Goal: Download file/media

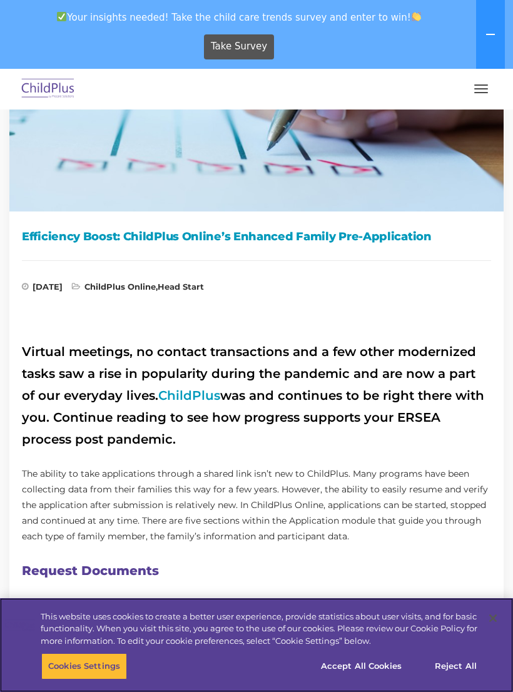
scroll to position [239, 0]
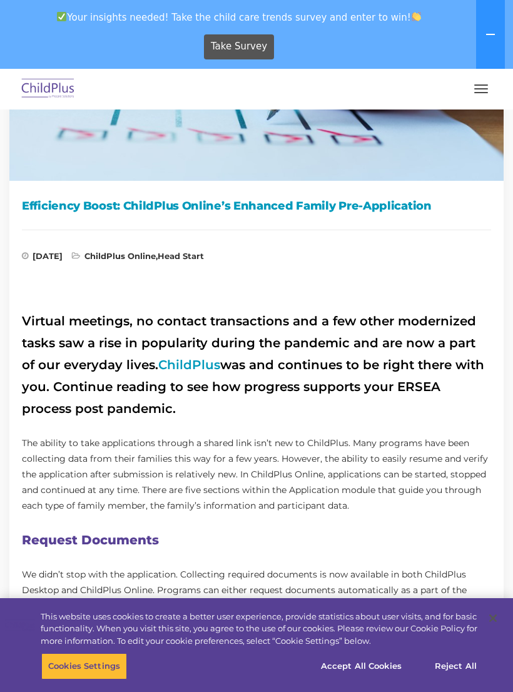
click at [189, 370] on link "ChildPlus" at bounding box center [189, 364] width 62 height 15
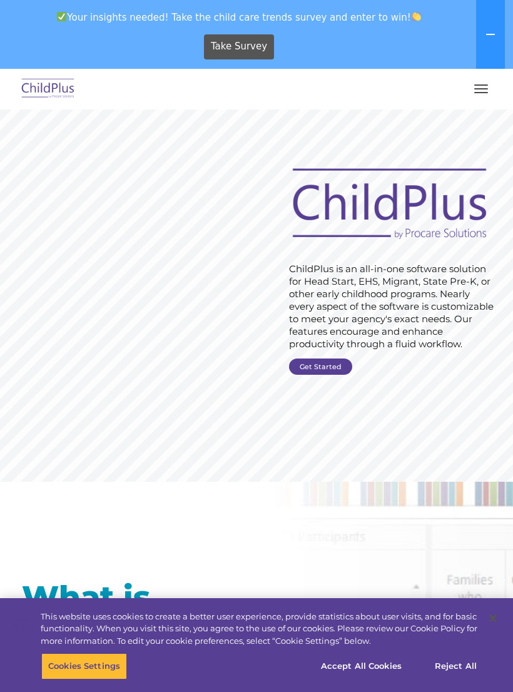
click at [493, 40] on button at bounding box center [490, 34] width 29 height 69
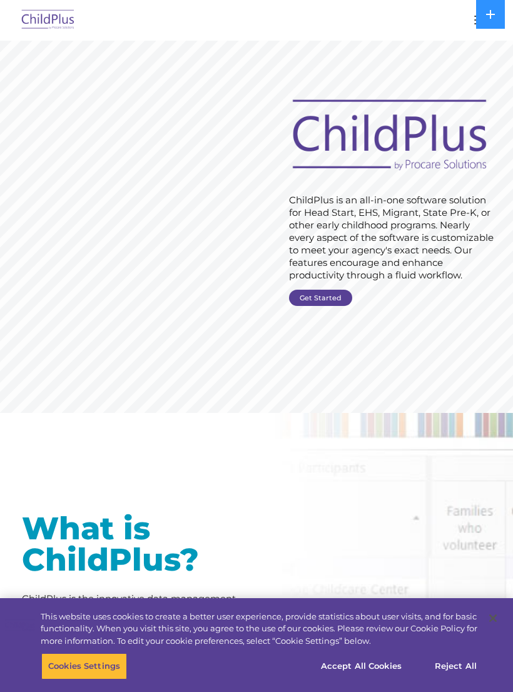
click at [488, 19] on button at bounding box center [490, 14] width 29 height 29
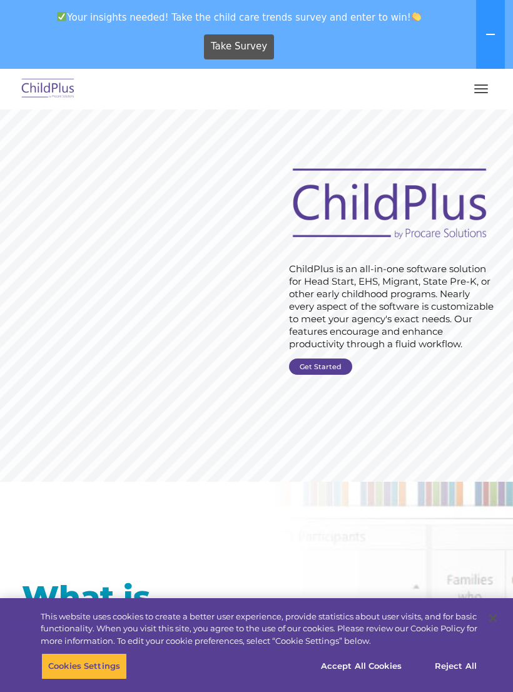
click at [479, 98] on button "button" at bounding box center [481, 89] width 26 height 20
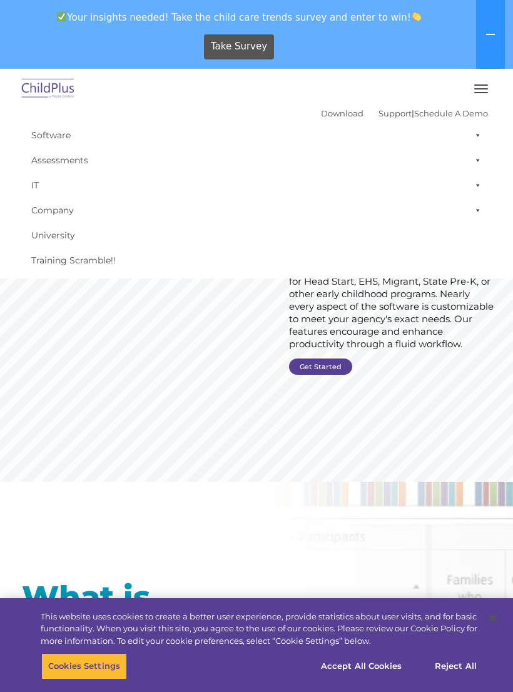
click at [384, 367] on rs-slide "Request Pricing ChildPlus is an all-in-one software solution for Head Start, EH…" at bounding box center [256, 295] width 513 height 372
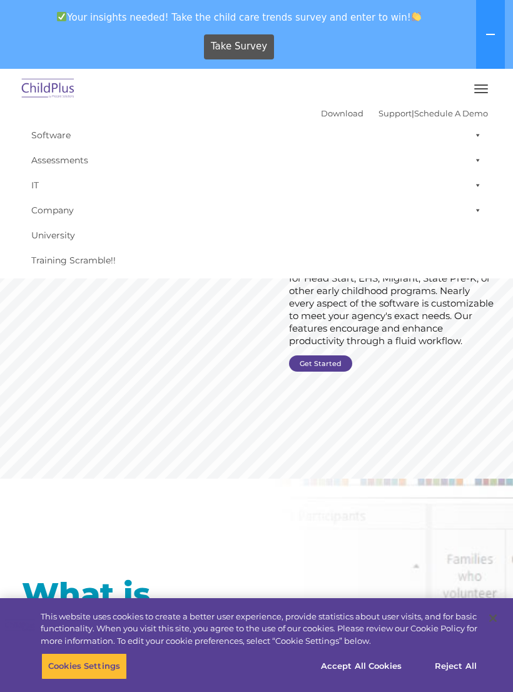
scroll to position [1, 0]
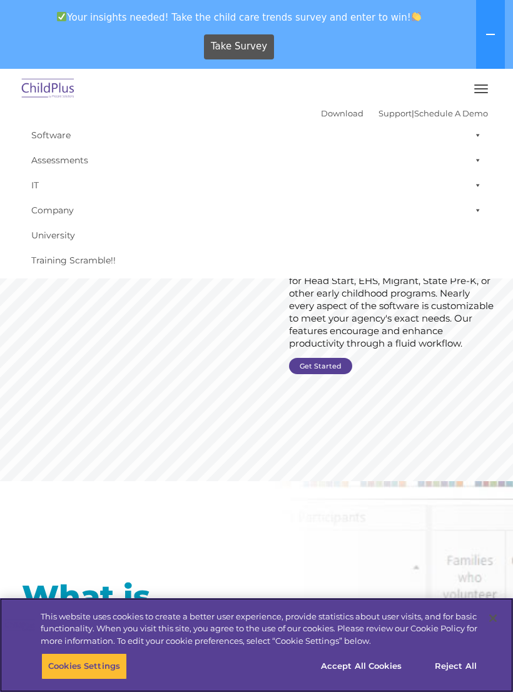
click at [388, 679] on button "Accept All Cookies" at bounding box center [361, 666] width 94 height 26
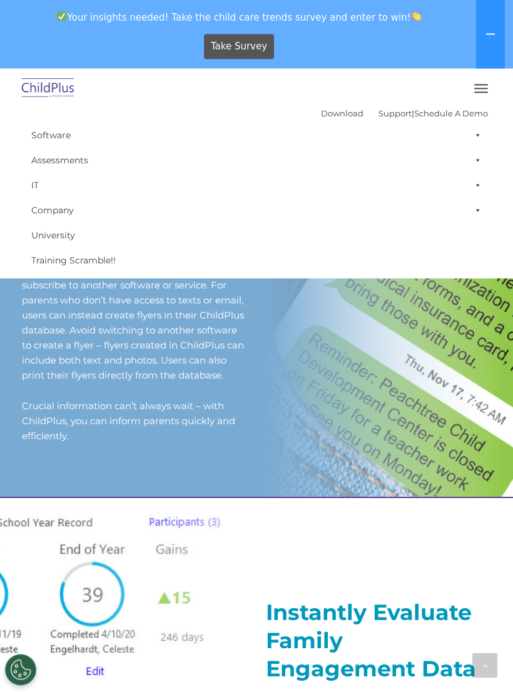
scroll to position [1027, 0]
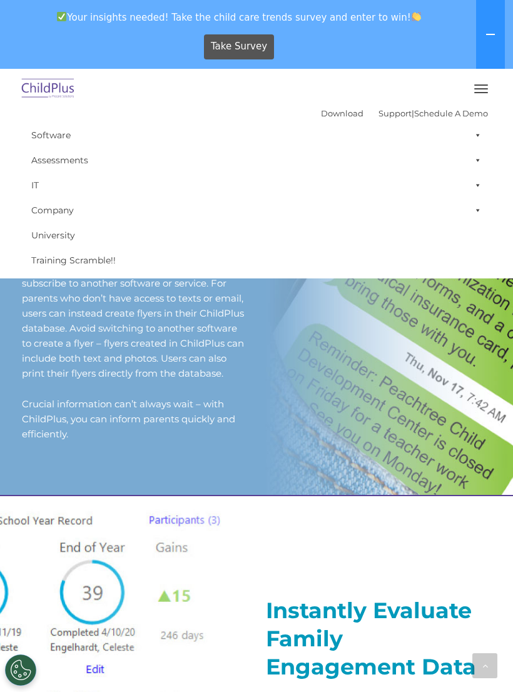
click at [485, 36] on button at bounding box center [490, 34] width 29 height 69
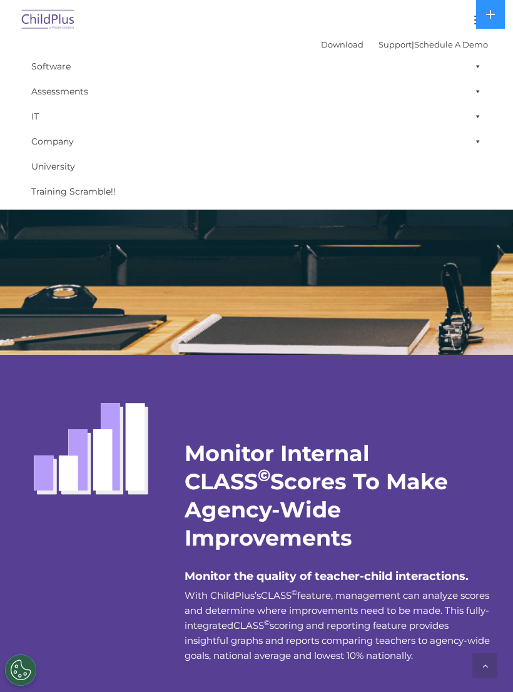
scroll to position [2202, 0]
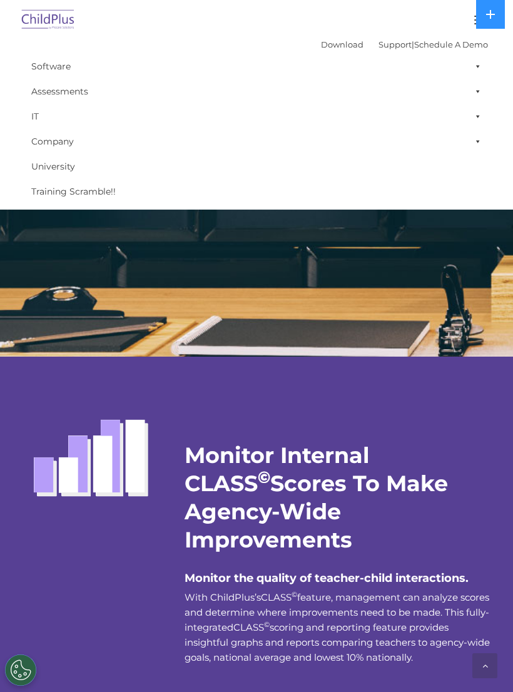
click at [41, 18] on img at bounding box center [48, 20] width 59 height 29
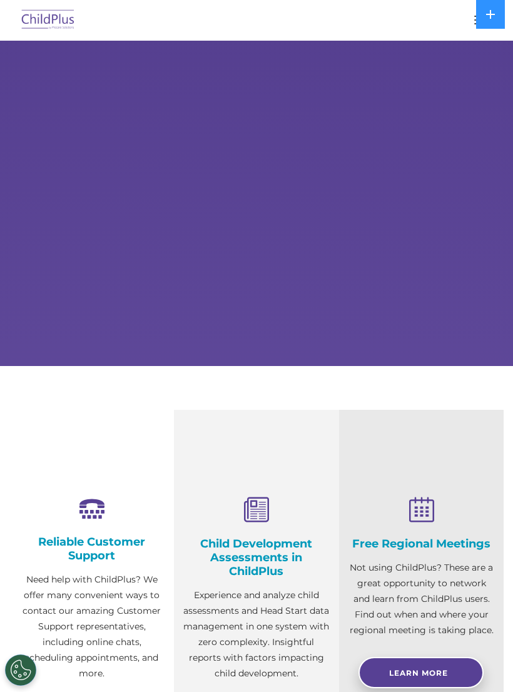
select select "MEDIUM"
click at [484, 24] on button at bounding box center [490, 14] width 29 height 29
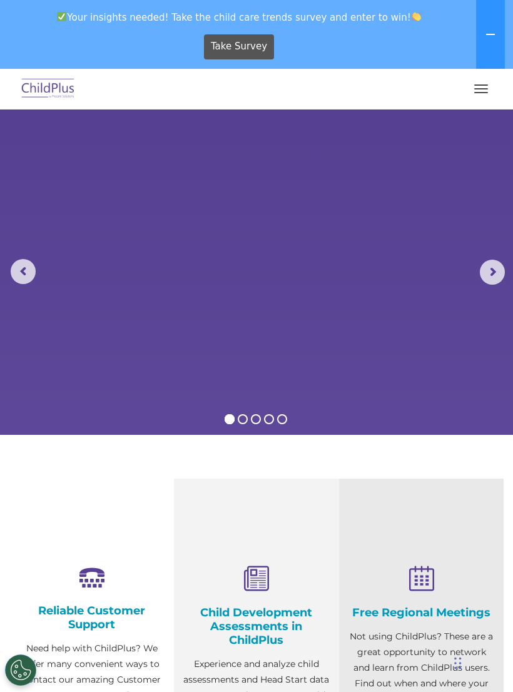
click at [480, 91] on button "button" at bounding box center [481, 89] width 26 height 20
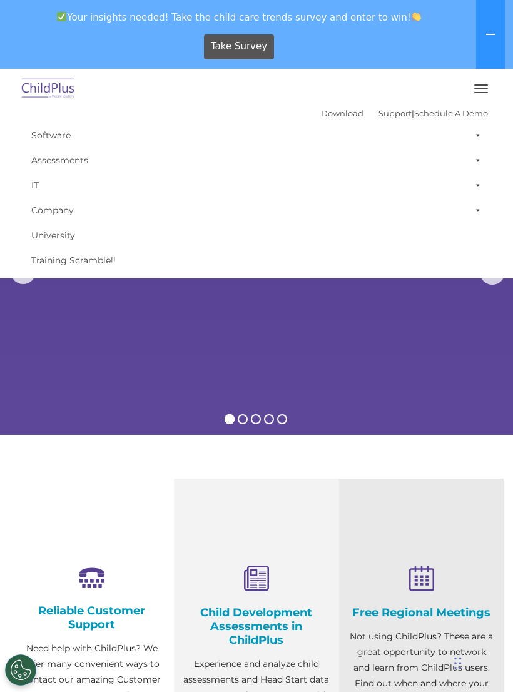
click at [477, 91] on button "button" at bounding box center [481, 89] width 26 height 20
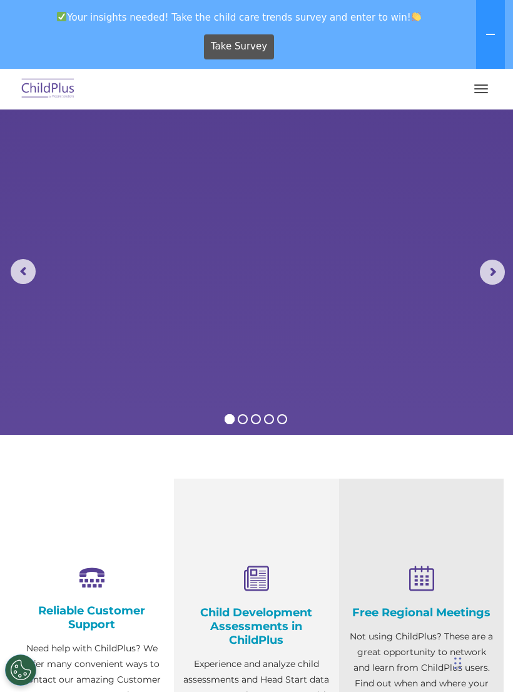
click at [481, 80] on button "button" at bounding box center [481, 89] width 26 height 20
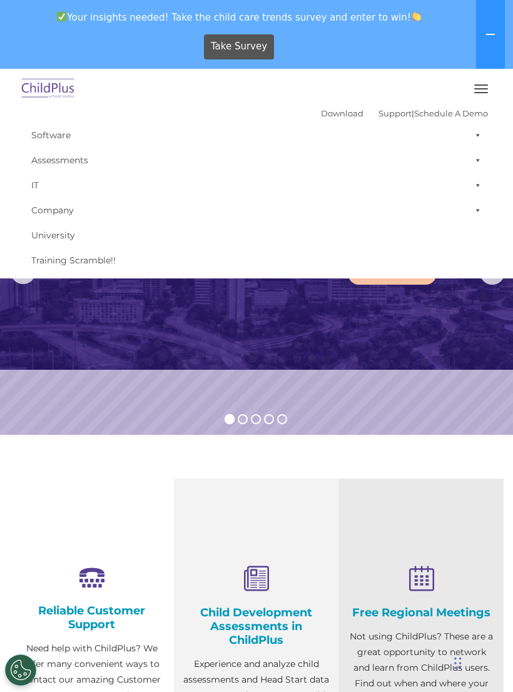
click at [462, 358] on img at bounding box center [256, 239] width 513 height 260
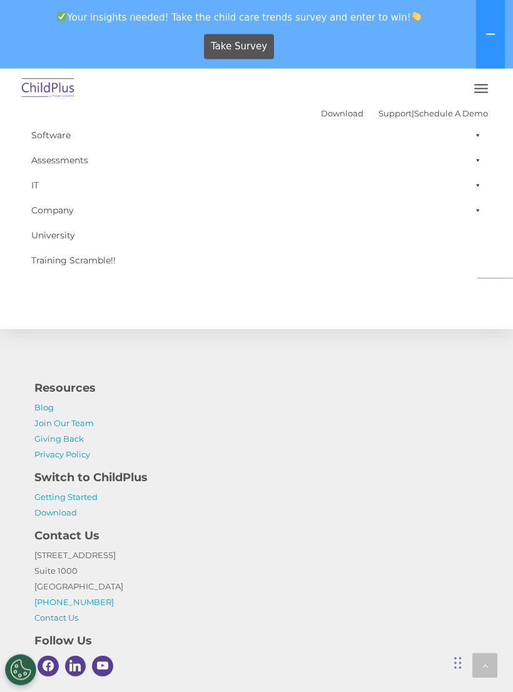
scroll to position [1418, 0]
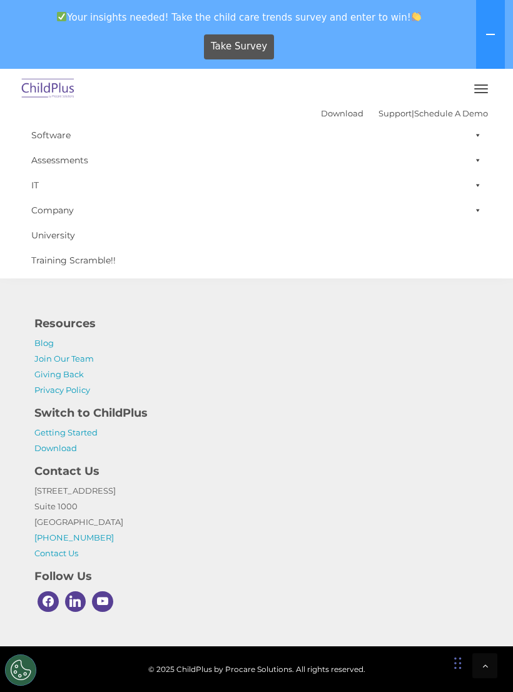
click at [74, 445] on link "Download" at bounding box center [55, 448] width 43 height 10
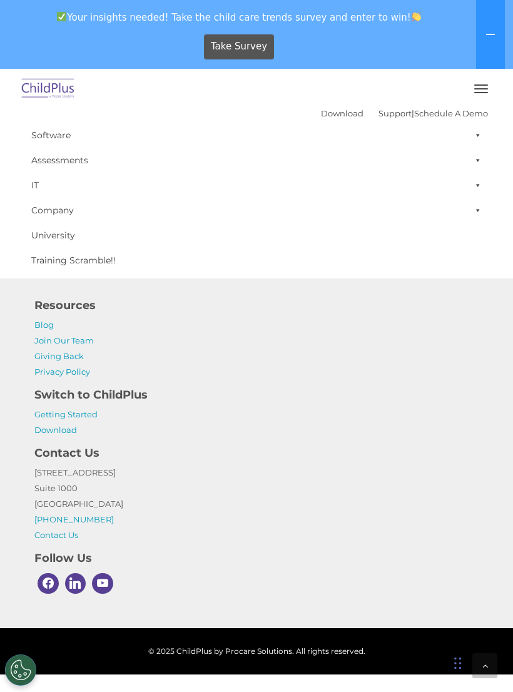
scroll to position [1438, 0]
